Goal: Task Accomplishment & Management: Complete application form

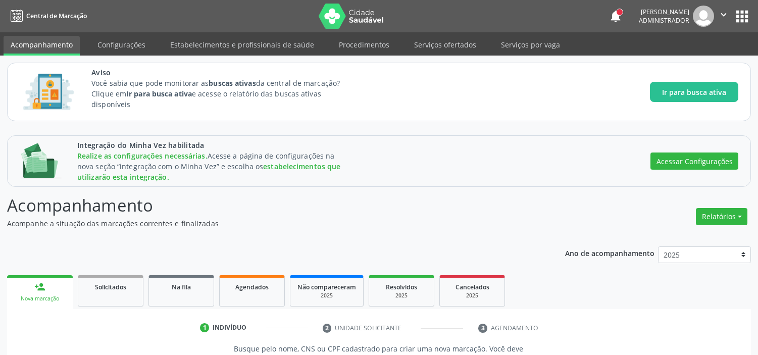
scroll to position [158, 0]
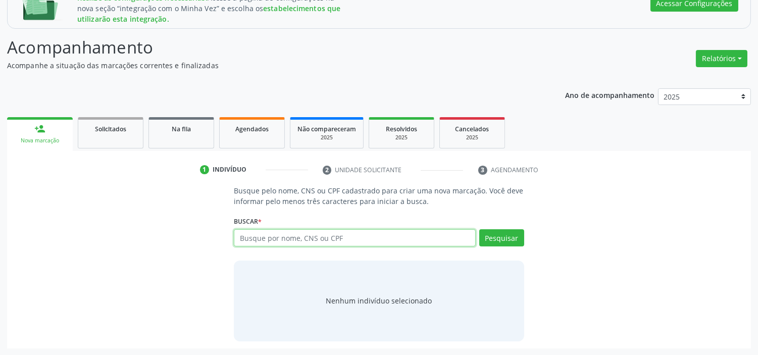
drag, startPoint x: 340, startPoint y: 237, endPoint x: 330, endPoint y: 237, distance: 10.6
click at [330, 237] on input "text" at bounding box center [354, 237] width 241 height 17
drag, startPoint x: 330, startPoint y: 237, endPoint x: 345, endPoint y: 238, distance: 15.2
click at [345, 238] on input "text" at bounding box center [354, 237] width 241 height 17
type input "[PERSON_NAME]"
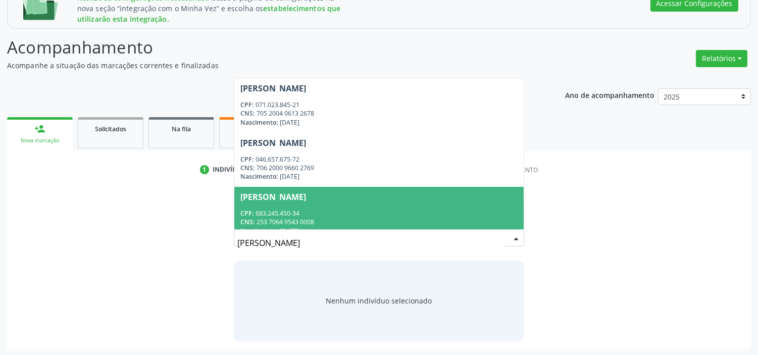
click at [306, 238] on input "[PERSON_NAME]" at bounding box center [370, 243] width 266 height 20
type input "[PERSON_NAME]"
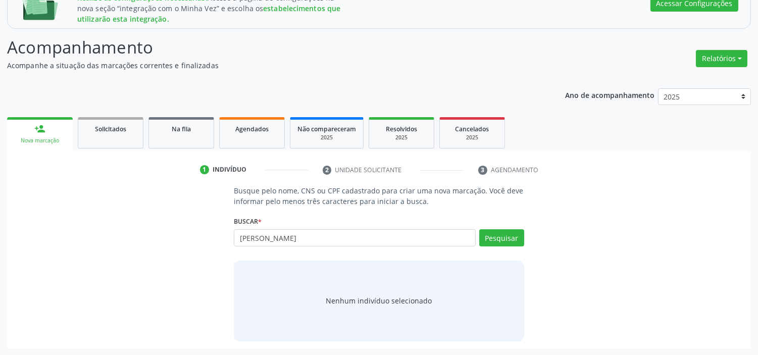
type input "[PERSON_NAME]"
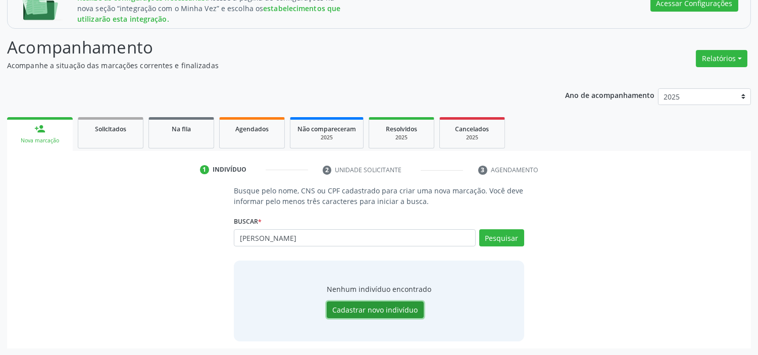
click at [379, 309] on button "Cadastrar novo indivíduo" at bounding box center [375, 309] width 97 height 17
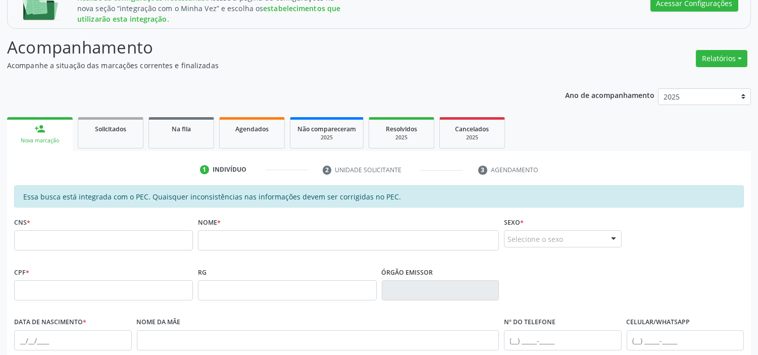
scroll to position [270, 0]
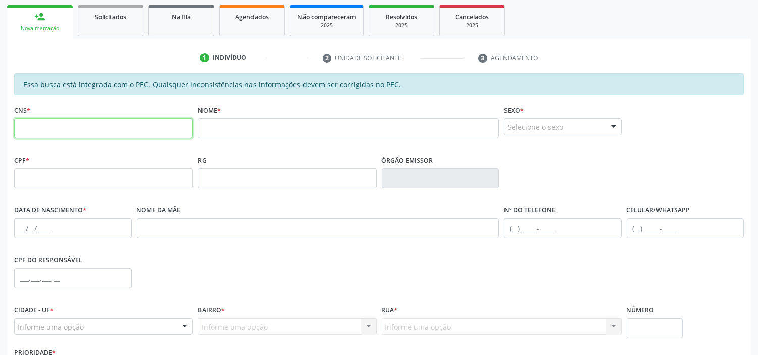
click at [81, 125] on input "text" at bounding box center [103, 128] width 179 height 20
paste input "210 2607 2860 0003"
type input "210 2607 2860 0003"
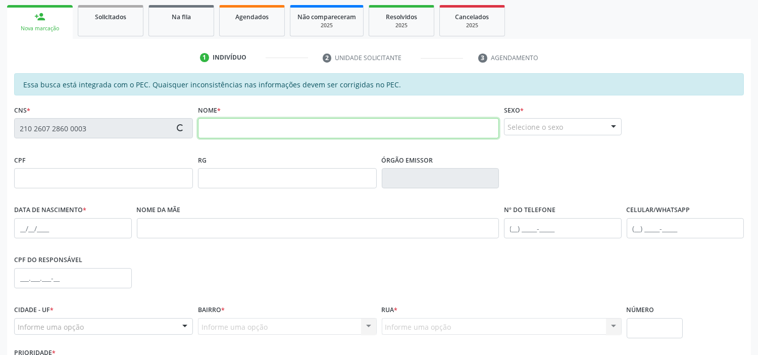
click at [245, 126] on input "text" at bounding box center [348, 128] width 301 height 20
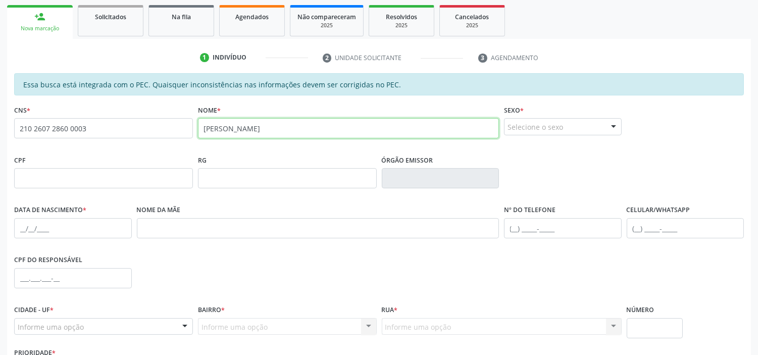
type input "[PERSON_NAME]"
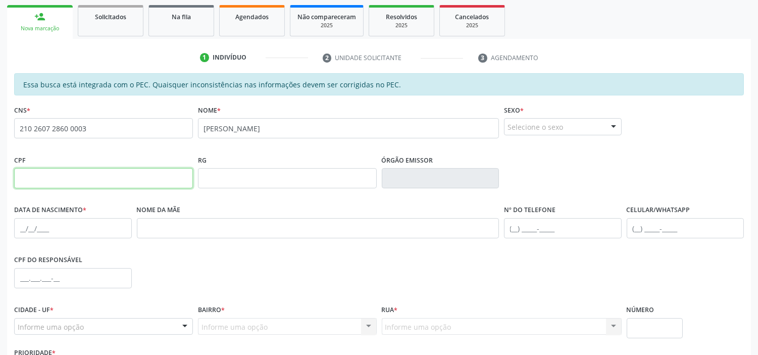
click at [69, 182] on input "text" at bounding box center [103, 178] width 179 height 20
click at [531, 125] on div "Selecione o sexo" at bounding box center [563, 126] width 118 height 17
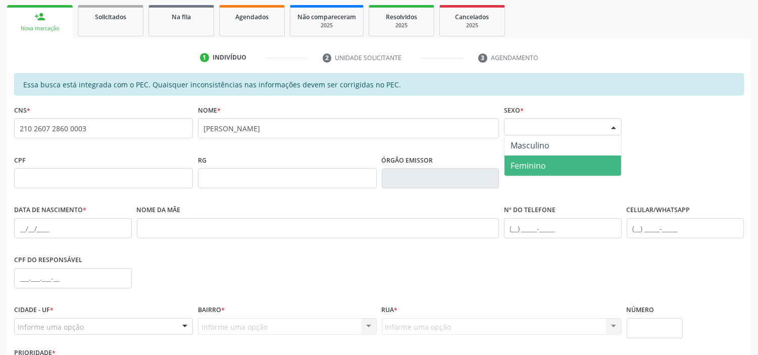
click at [524, 163] on span "Feminino" at bounding box center [527, 165] width 35 height 11
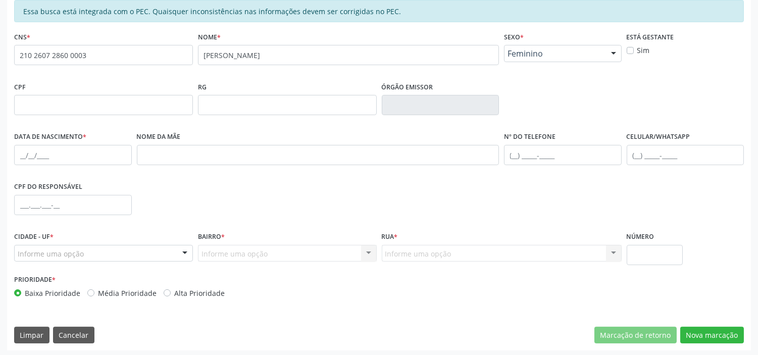
scroll to position [345, 0]
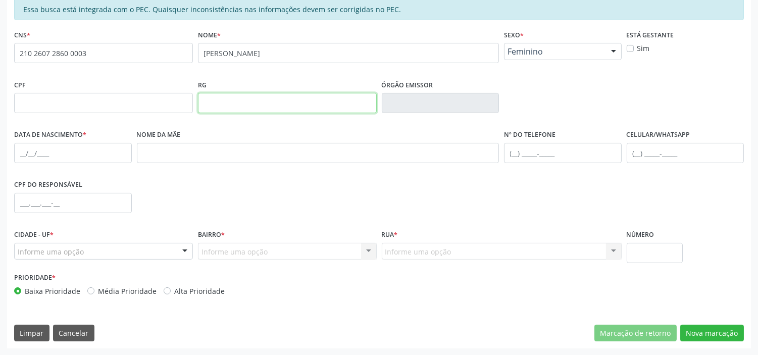
click at [306, 102] on input "text" at bounding box center [287, 103] width 179 height 20
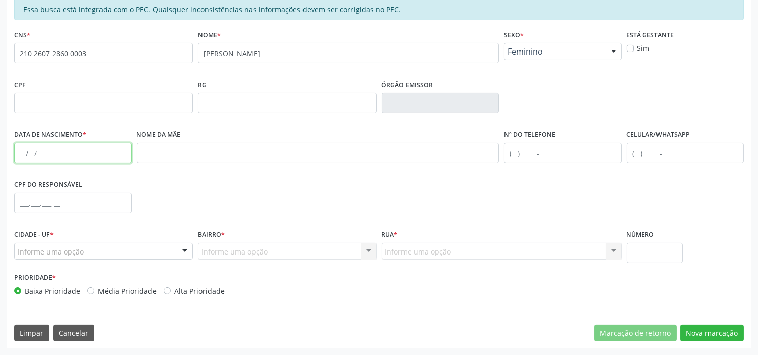
click at [49, 149] on input "text" at bounding box center [73, 153] width 118 height 20
type input "[DATE]"
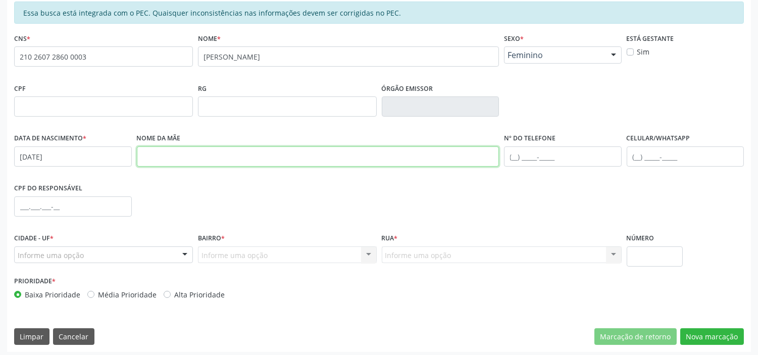
scroll to position [289, 0]
